Goal: Share content: Share content

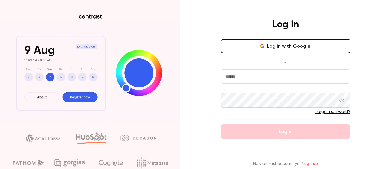
click at [281, 80] on input "email" at bounding box center [286, 76] width 130 height 14
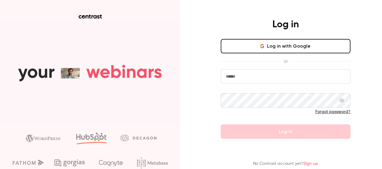
click at [0, 169] on com-1password-button at bounding box center [0, 169] width 0 height 0
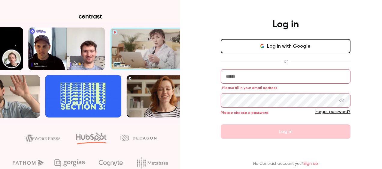
click at [280, 80] on input "email" at bounding box center [286, 76] width 130 height 14
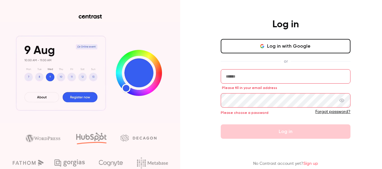
click at [288, 78] on input "email" at bounding box center [286, 76] width 130 height 14
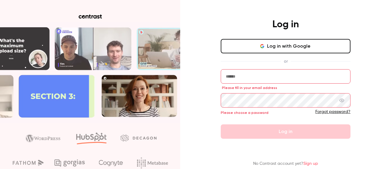
click at [349, 73] on input "email" at bounding box center [286, 76] width 130 height 14
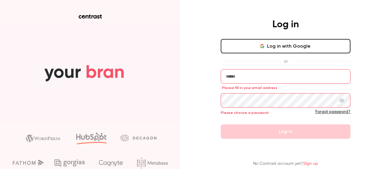
click at [0, 169] on com-1password-button at bounding box center [0, 169] width 0 height 0
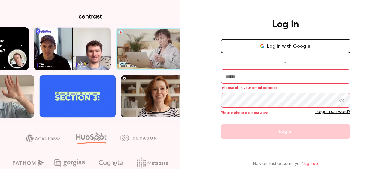
click at [321, 78] on input "email" at bounding box center [286, 76] width 130 height 14
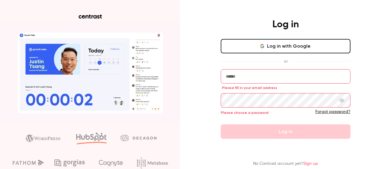
click at [0, 169] on com-1password-button at bounding box center [0, 169] width 0 height 0
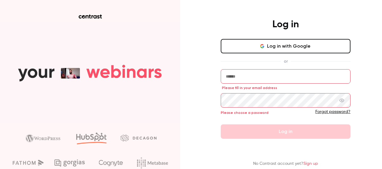
type input "**********"
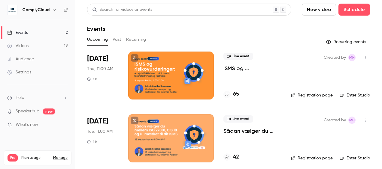
drag, startPoint x: 113, startPoint y: 34, endPoint x: 118, endPoint y: 37, distance: 5.2
click at [113, 34] on div "Search for videos or events New video Schedule Events Upcoming Past Recurring R…" at bounding box center [228, 87] width 283 height 166
click at [118, 37] on button "Past" at bounding box center [117, 40] width 9 height 10
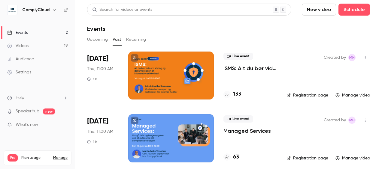
click at [237, 70] on p "ISMS: Alt du bør vide om styring og dokumentation af informationssikkerhed" at bounding box center [249, 68] width 53 height 7
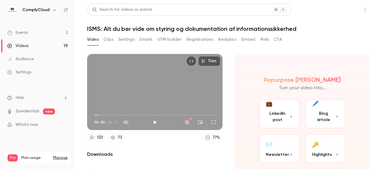
click at [191, 77] on div "Search for videos or events Share ISMS: Alt du bør vide om styring og dokumenta…" at bounding box center [228, 85] width 283 height 162
click at [332, 5] on button "Share" at bounding box center [344, 10] width 24 height 12
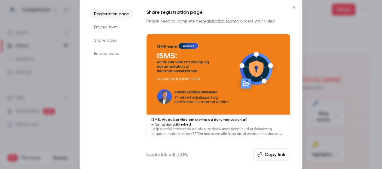
click at [103, 44] on li "Share video" at bounding box center [111, 40] width 45 height 11
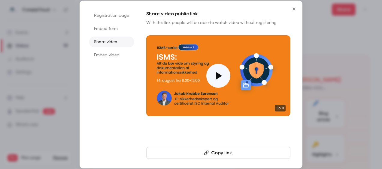
click at [220, 157] on button "Copy link" at bounding box center [218, 153] width 144 height 12
